Goal: Information Seeking & Learning: Learn about a topic

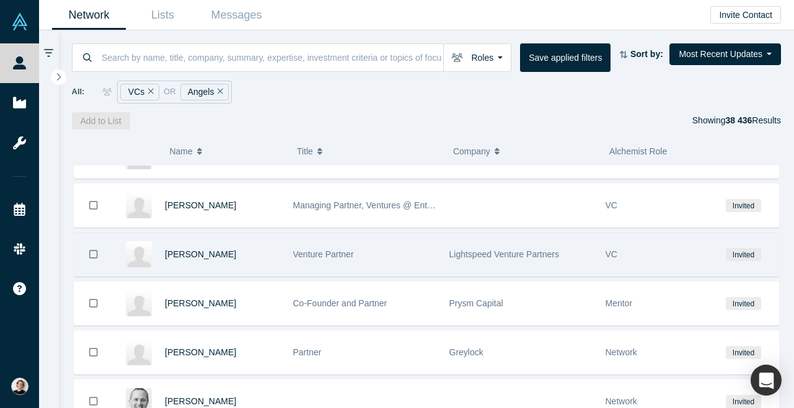
scroll to position [6642, 0]
click at [202, 257] on span "[PERSON_NAME]" at bounding box center [200, 254] width 71 height 10
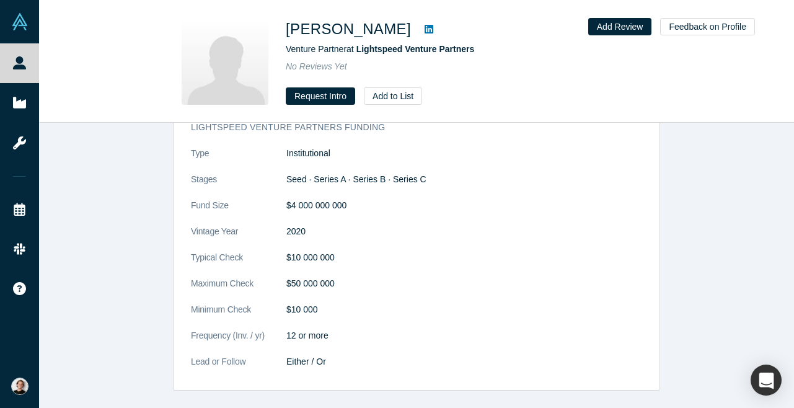
scroll to position [392, 0]
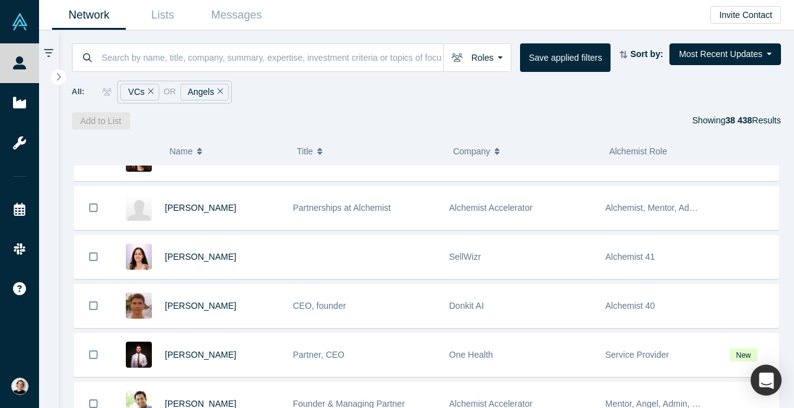
scroll to position [964, 0]
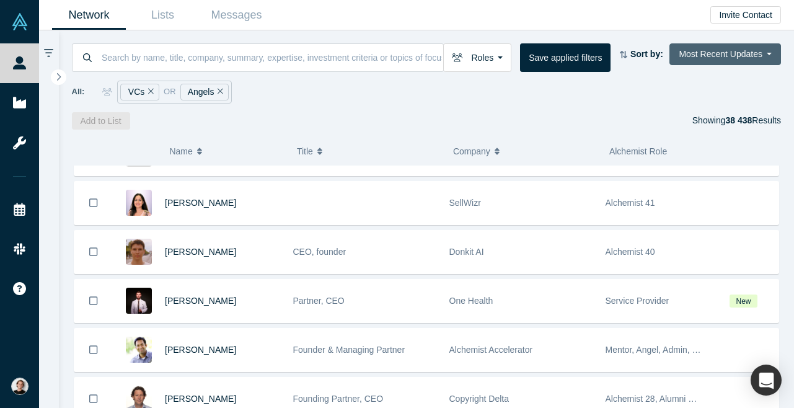
click at [744, 57] on button "Most Recent Updates" at bounding box center [725, 54] width 112 height 22
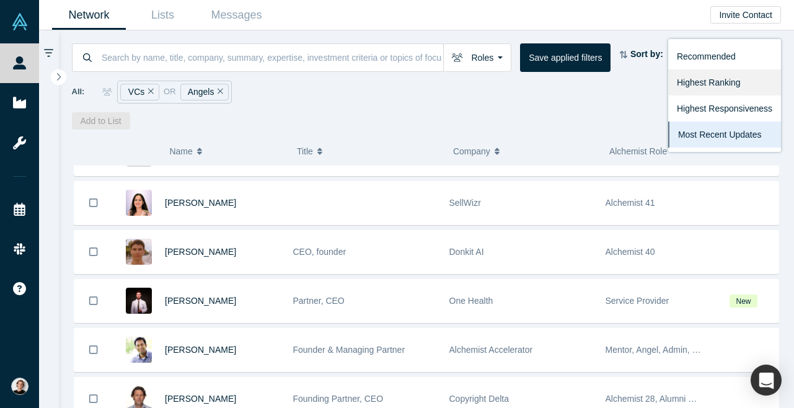
click at [731, 85] on link "Highest Ranking" at bounding box center [724, 82] width 113 height 26
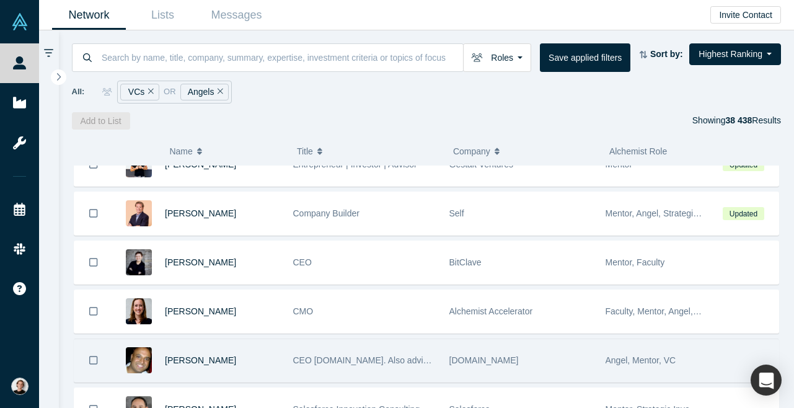
scroll to position [1056, 0]
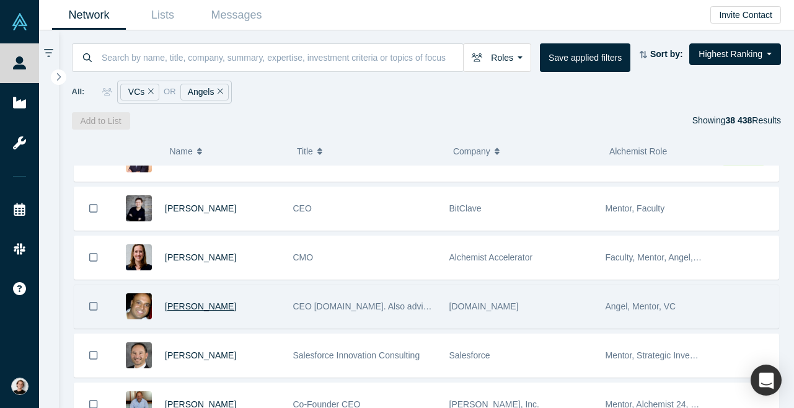
click at [198, 311] on span "[PERSON_NAME]" at bounding box center [200, 306] width 71 height 10
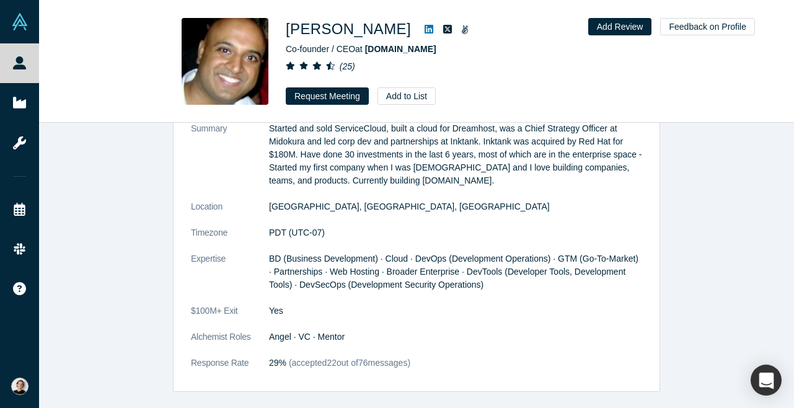
scroll to position [630, 0]
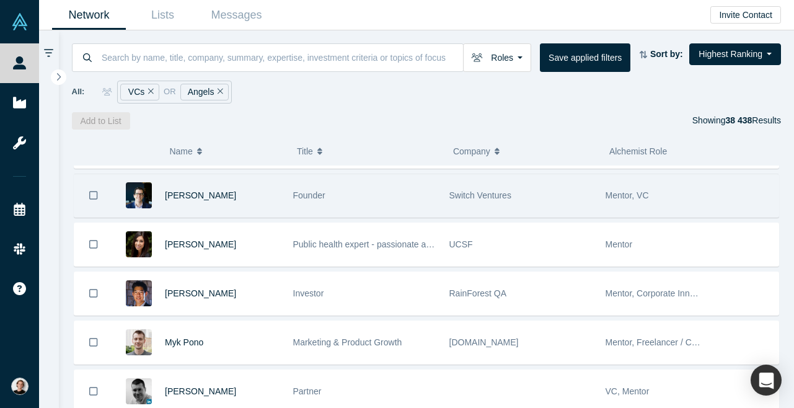
scroll to position [9398, 0]
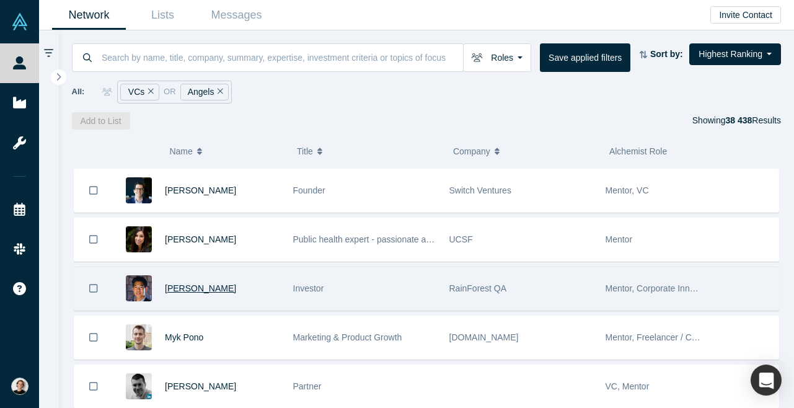
click at [188, 293] on span "[PERSON_NAME]" at bounding box center [200, 288] width 71 height 10
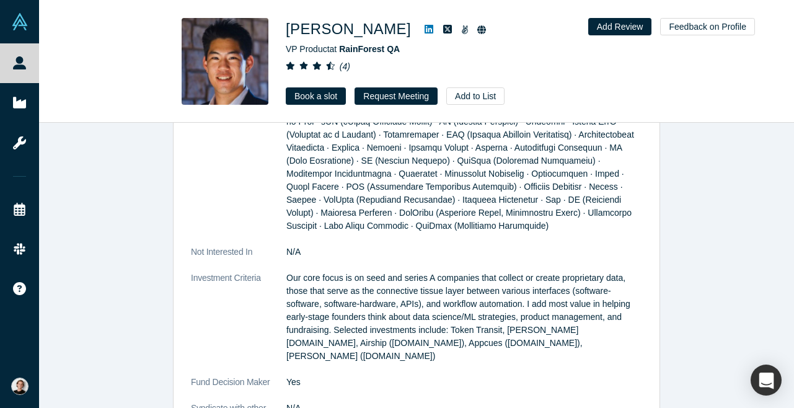
scroll to position [1460, 0]
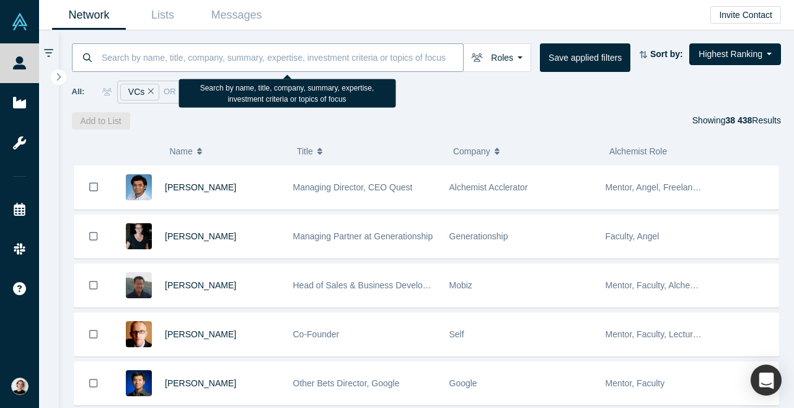
click at [371, 58] on input at bounding box center [281, 57] width 363 height 29
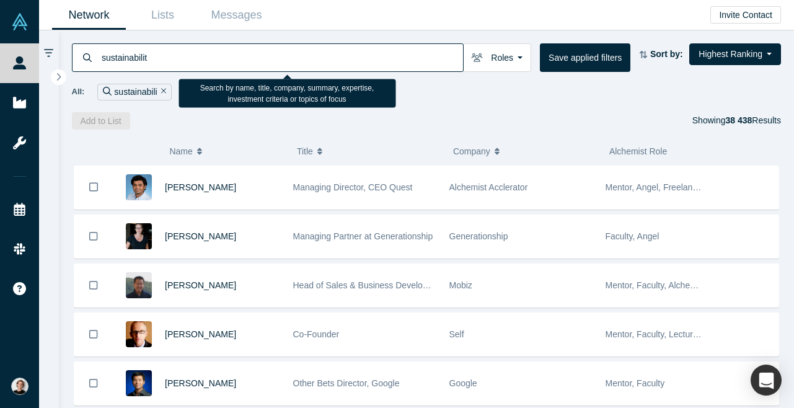
type input "sustainability"
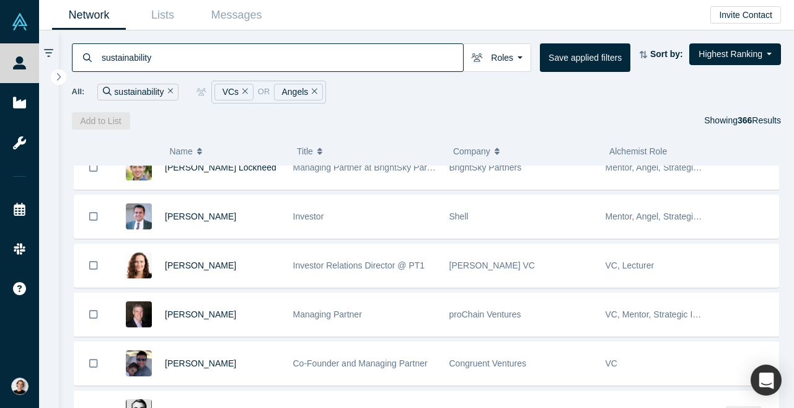
scroll to position [412, 0]
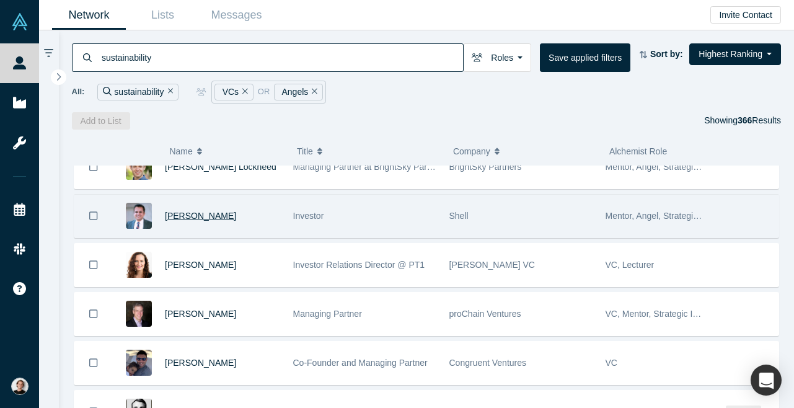
click at [207, 218] on span "[PERSON_NAME]" at bounding box center [200, 216] width 71 height 10
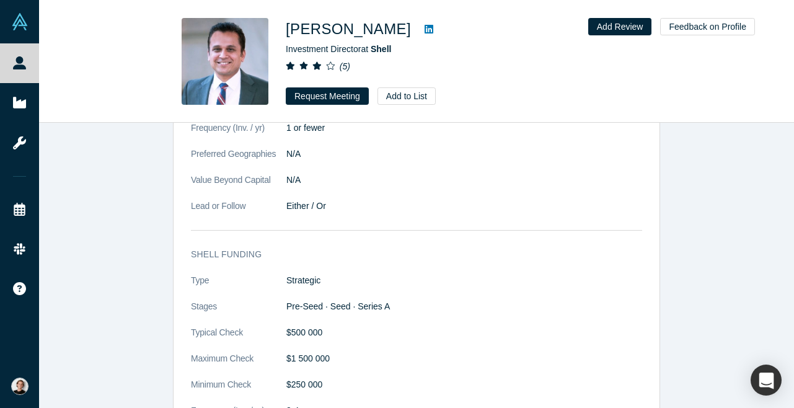
scroll to position [1374, 0]
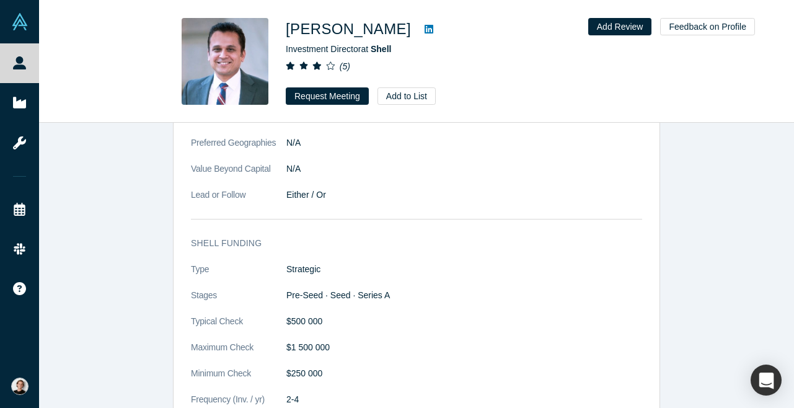
click at [425, 28] on icon at bounding box center [429, 29] width 9 height 9
